Goal: Information Seeking & Learning: Check status

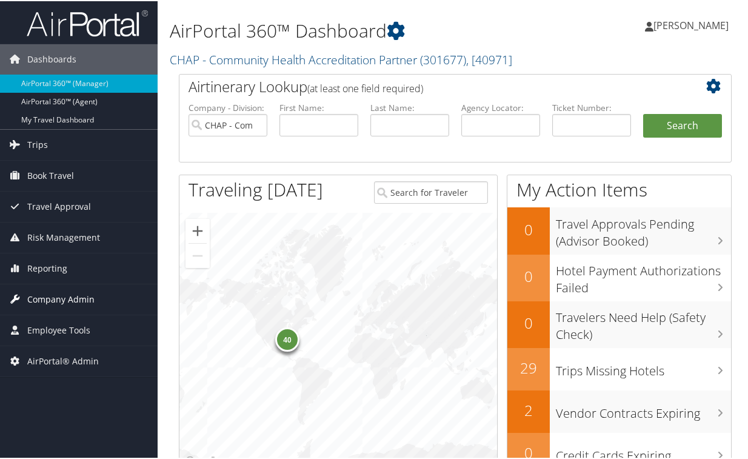
click at [56, 296] on span "Company Admin" at bounding box center [60, 298] width 67 height 30
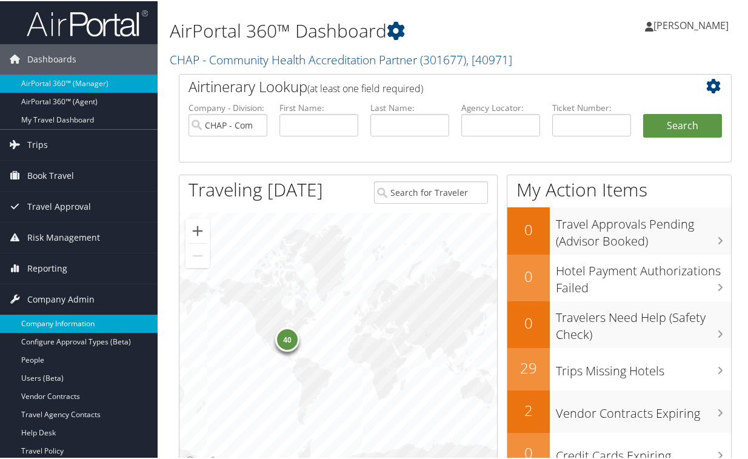
click at [90, 321] on link "Company Information" at bounding box center [79, 322] width 158 height 18
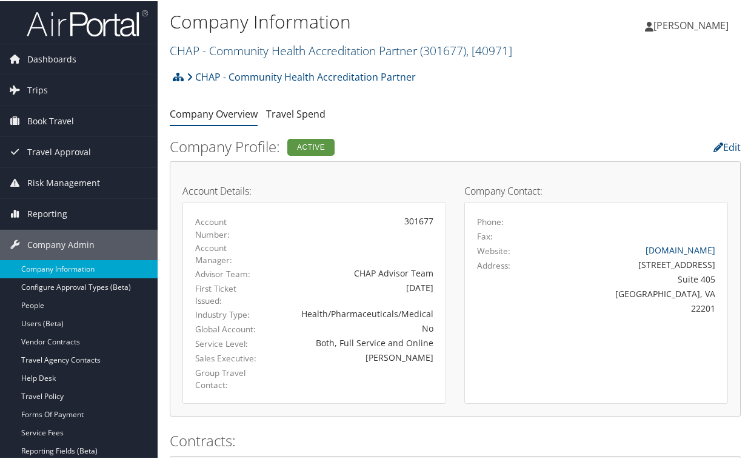
click at [458, 45] on span "( 301677 )" at bounding box center [443, 49] width 46 height 16
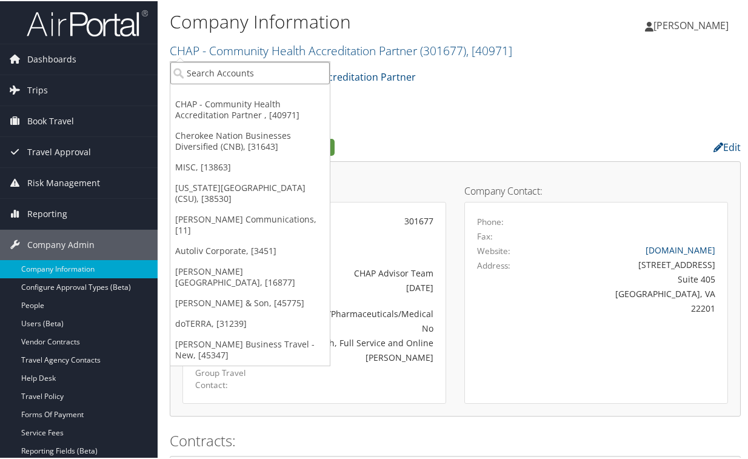
click at [267, 72] on input "search" at bounding box center [249, 72] width 159 height 22
type input "chg"
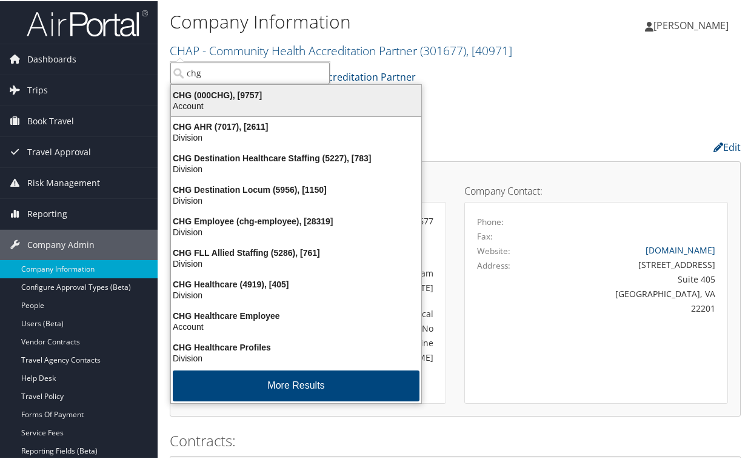
click at [256, 99] on div "Account" at bounding box center [296, 104] width 265 height 11
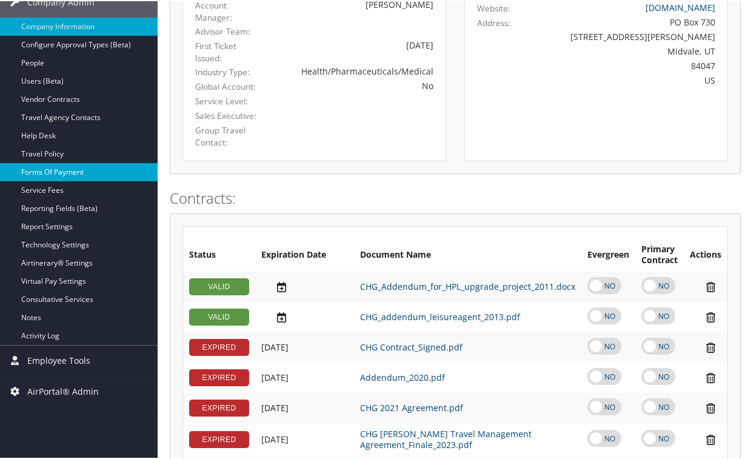
scroll to position [182, 0]
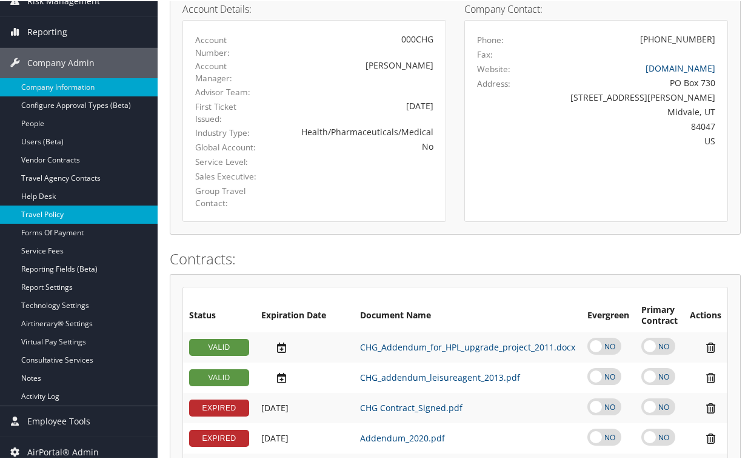
click at [35, 215] on link "Travel Policy" at bounding box center [79, 213] width 158 height 18
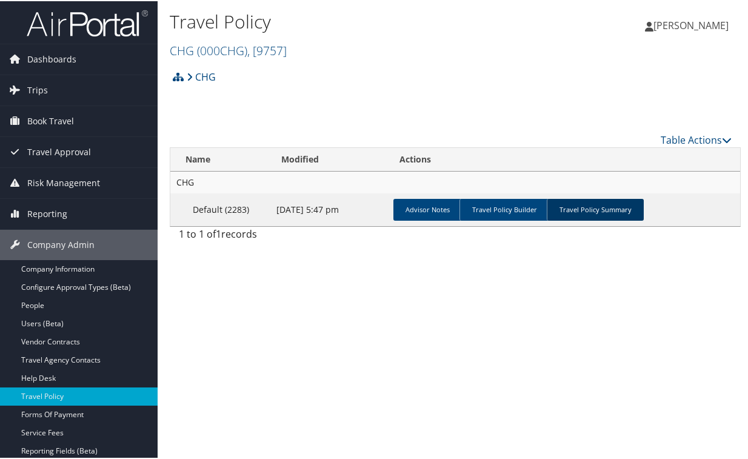
click at [608, 202] on link "Travel Policy Summary" at bounding box center [595, 209] width 97 height 22
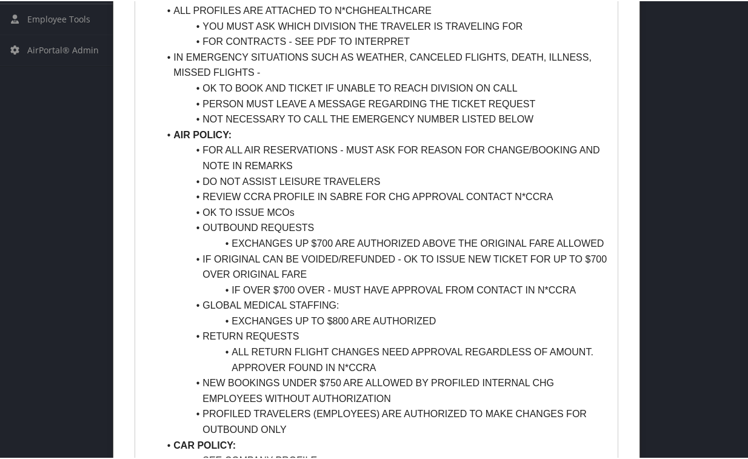
scroll to position [599, 0]
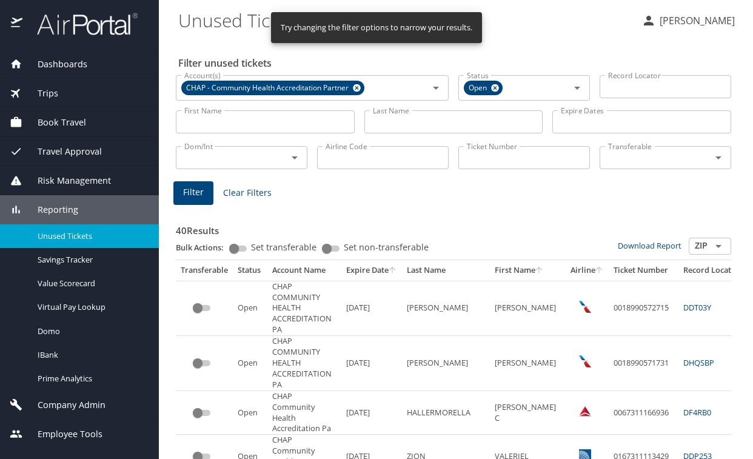
click at [288, 122] on input "First Name" at bounding box center [265, 121] width 179 height 23
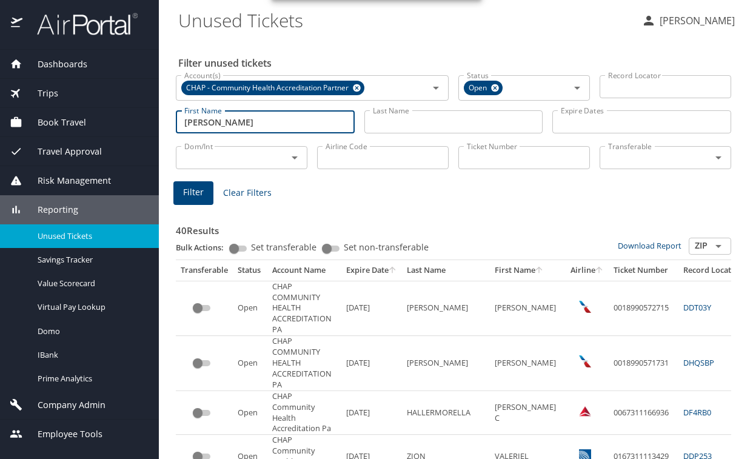
type input "donna"
click at [196, 191] on span "Filter" at bounding box center [193, 192] width 21 height 15
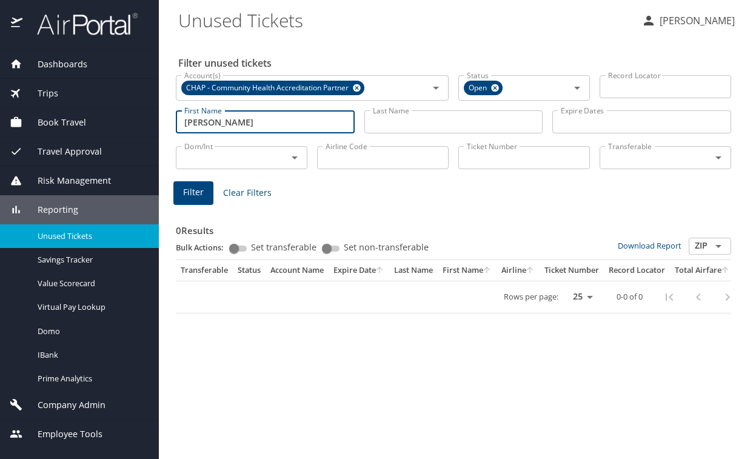
drag, startPoint x: 230, startPoint y: 126, endPoint x: 107, endPoint y: 121, distance: 123.1
click at [107, 121] on div "Dashboards AirPortal 360™ Manager AirPortal 360™ Agent My Travel Dashboard Trip…" at bounding box center [376, 229] width 753 height 459
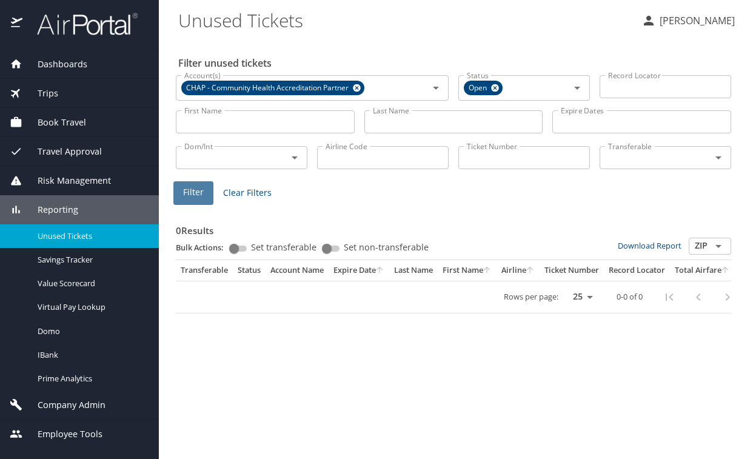
click at [205, 184] on button "Filter" at bounding box center [193, 193] width 40 height 24
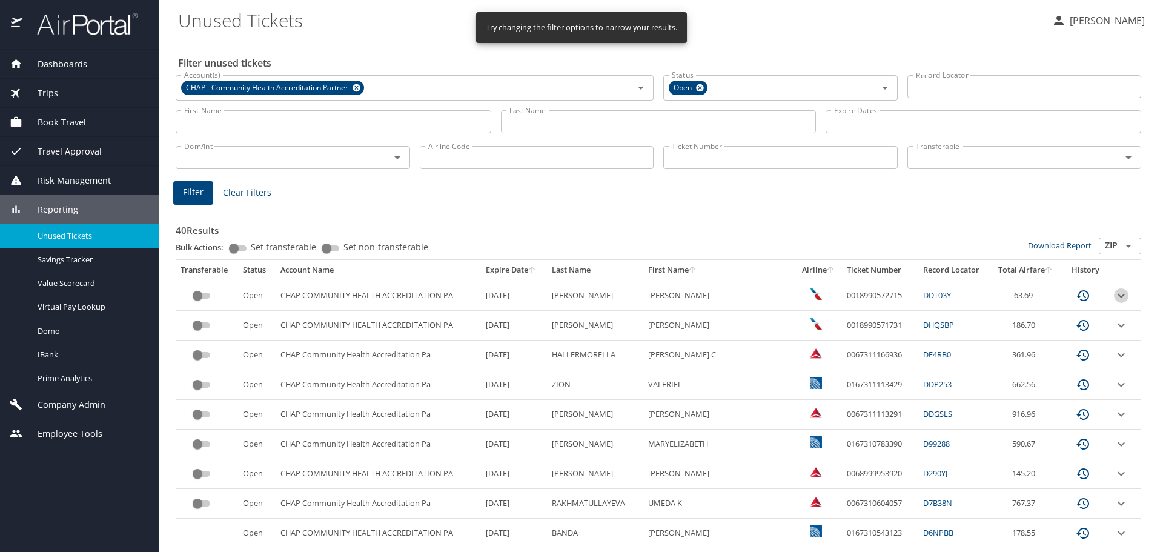
click at [752, 296] on icon "expand row" at bounding box center [1121, 295] width 15 height 15
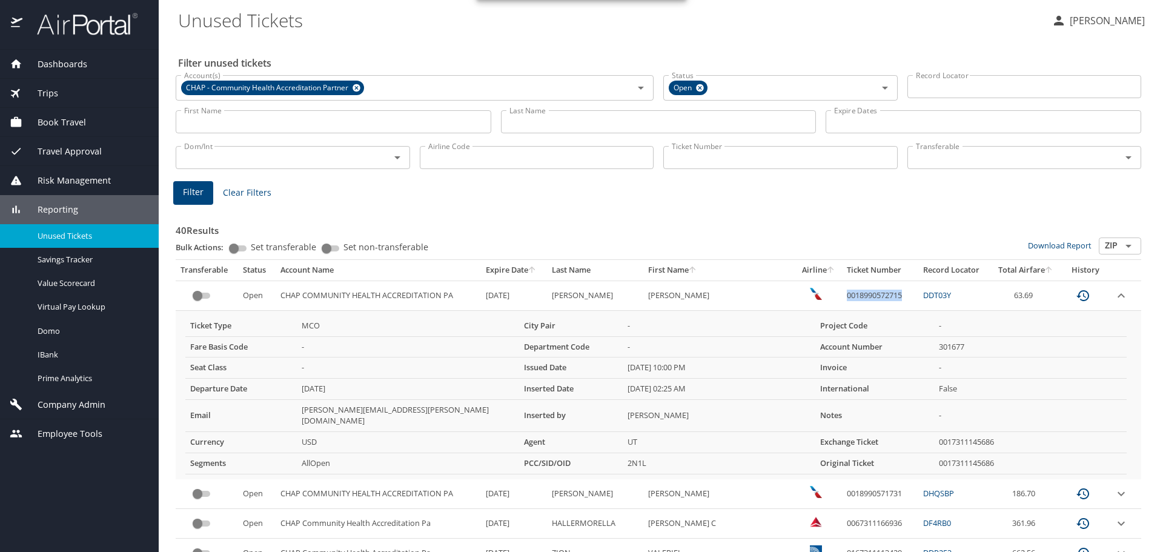
drag, startPoint x: 890, startPoint y: 301, endPoint x: 818, endPoint y: 301, distance: 71.5
click at [752, 301] on td "0018990572715" at bounding box center [880, 296] width 76 height 30
copy td "0018990572715"
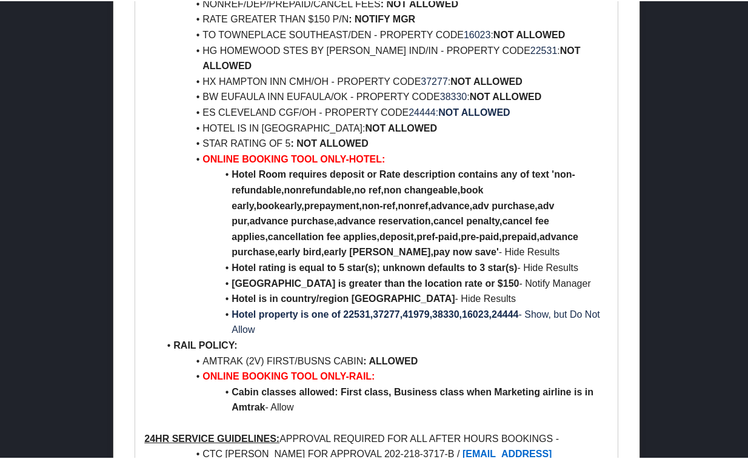
scroll to position [1877, 0]
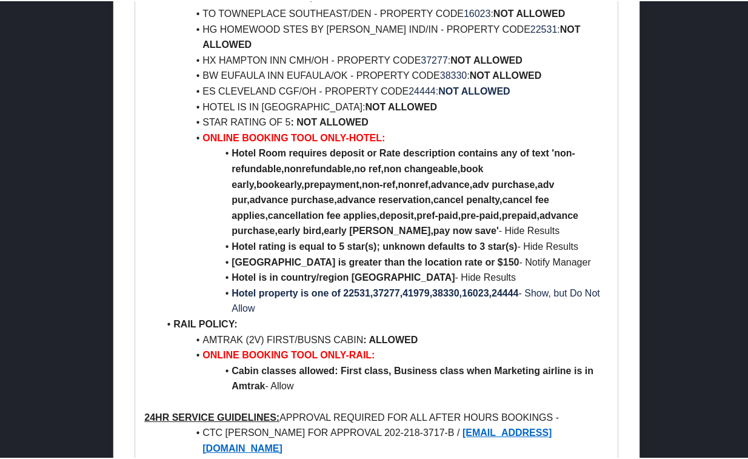
click at [561, 331] on li "AMTRAK (2V) FIRST/BUSNS CABIN : ALLOWED" at bounding box center [383, 339] width 449 height 16
